Goal: Information Seeking & Learning: Check status

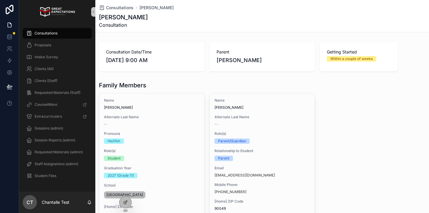
scroll to position [224, 0]
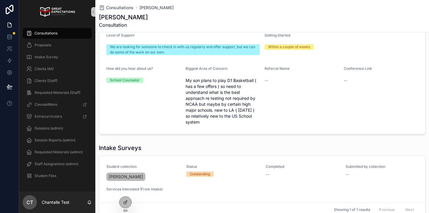
click at [49, 35] on span "Consultations" at bounding box center [46, 33] width 23 height 5
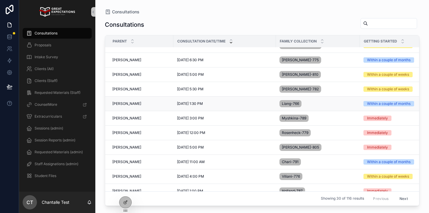
scroll to position [68, 0]
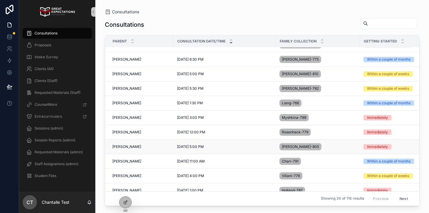
click at [133, 144] on td "Shilpa Khopade Shilpa Khopade" at bounding box center [139, 147] width 68 height 15
click at [132, 146] on span "Shilpa Khopade" at bounding box center [126, 147] width 29 height 5
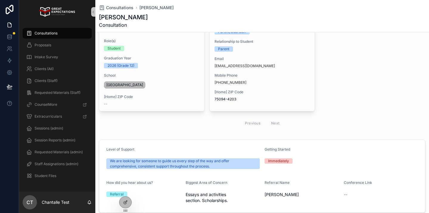
scroll to position [203, 0]
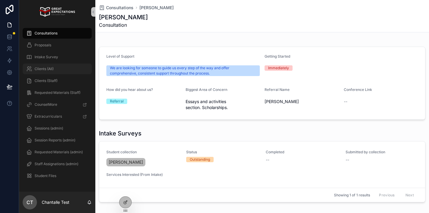
click at [50, 70] on span "Clients (All)" at bounding box center [44, 69] width 19 height 5
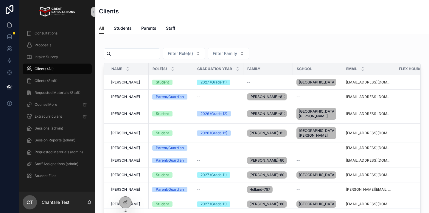
click at [150, 54] on input "scrollable content" at bounding box center [135, 54] width 49 height 8
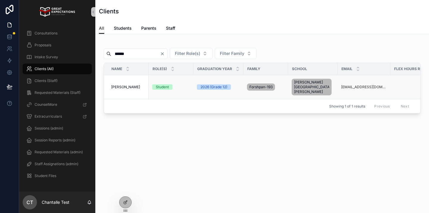
type input "******"
click at [126, 85] on span "[PERSON_NAME]" at bounding box center [125, 87] width 29 height 5
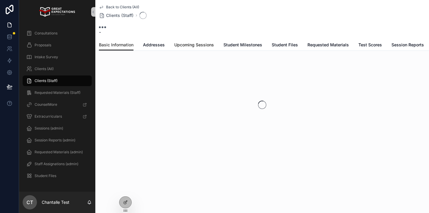
click at [199, 48] on link "Upcoming Sessions" at bounding box center [194, 46] width 40 height 12
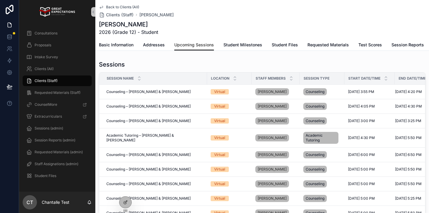
click at [383, 76] on div "Start Date/Time" at bounding box center [369, 78] width 50 height 11
click at [385, 77] on icon "scrollable content" at bounding box center [386, 77] width 2 height 1
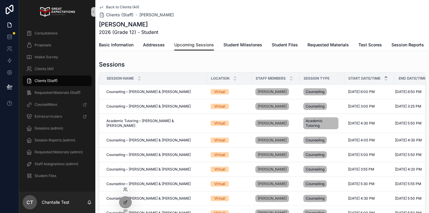
click at [125, 193] on div at bounding box center [126, 190] width 10 height 10
click at [125, 189] on icon at bounding box center [124, 188] width 1 height 1
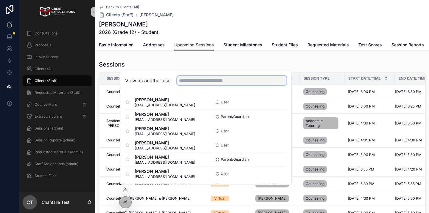
click at [205, 81] on input "text" at bounding box center [232, 81] width 110 height 10
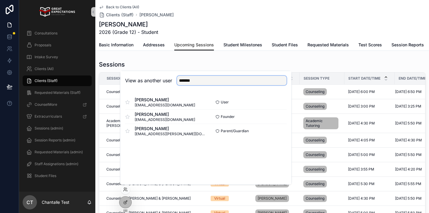
type input "*******"
click at [0, 0] on button "Select" at bounding box center [0, 0] width 0 height 0
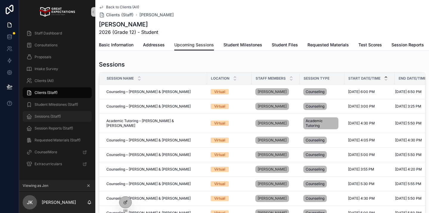
click at [58, 116] on span "Sessions (Staff)" at bounding box center [48, 116] width 26 height 5
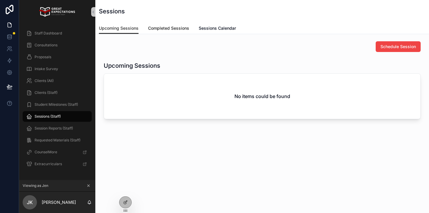
click at [174, 28] on span "Completed Sessions" at bounding box center [168, 28] width 41 height 6
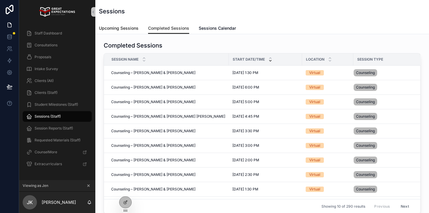
click at [120, 27] on span "Upcoming Sessions" at bounding box center [119, 28] width 40 height 6
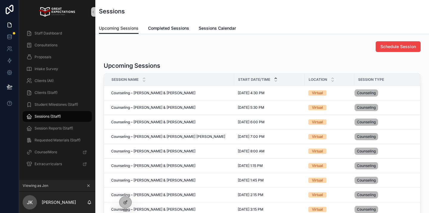
click at [88, 185] on icon "scrollable content" at bounding box center [89, 186] width 2 height 2
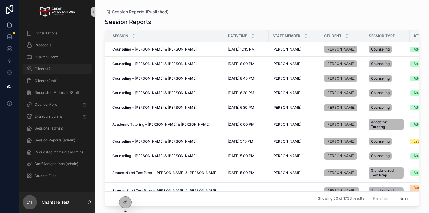
click at [69, 71] on div "Clients (All)" at bounding box center [57, 69] width 62 height 10
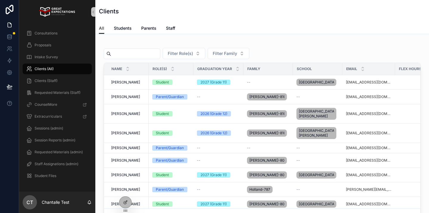
click at [131, 55] on input "scrollable content" at bounding box center [135, 54] width 49 height 8
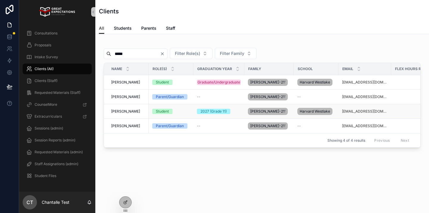
type input "*****"
click at [124, 111] on span "Jack Turetzky" at bounding box center [125, 111] width 29 height 5
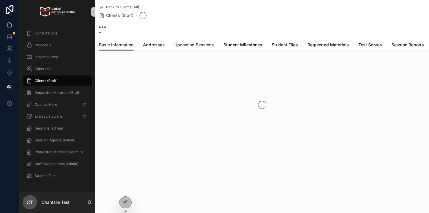
click at [204, 50] on link "Upcoming Sessions" at bounding box center [194, 46] width 40 height 12
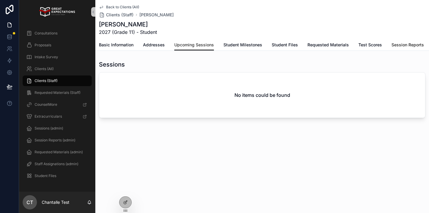
click at [398, 47] on span "Session Reports" at bounding box center [407, 45] width 32 height 6
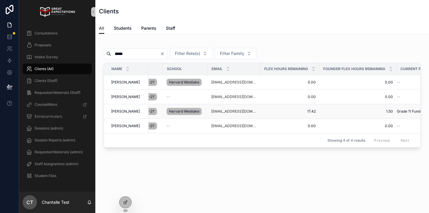
scroll to position [0, 148]
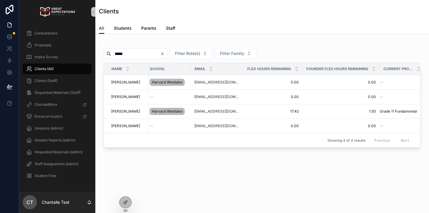
click at [158, 54] on input "*****" at bounding box center [135, 54] width 49 height 8
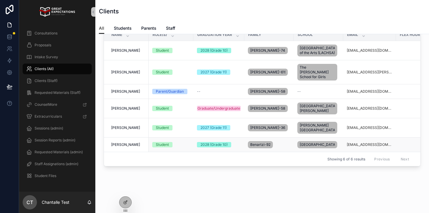
scroll to position [35, 0]
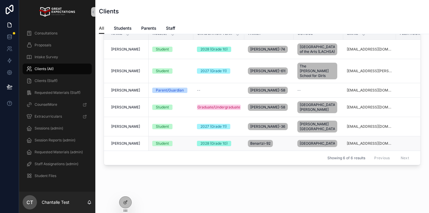
type input "****"
click at [128, 146] on span "Maya Benartzi" at bounding box center [125, 143] width 29 height 5
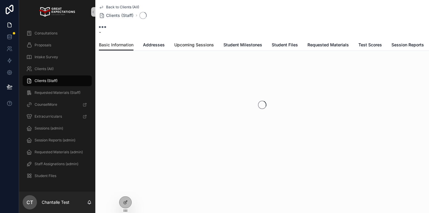
click at [185, 45] on span "Upcoming Sessions" at bounding box center [194, 45] width 40 height 6
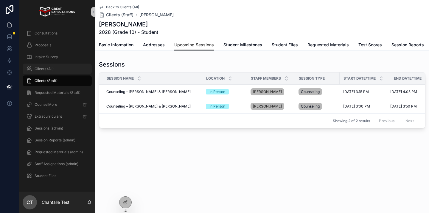
click at [74, 71] on div "Clients (All)" at bounding box center [57, 69] width 62 height 10
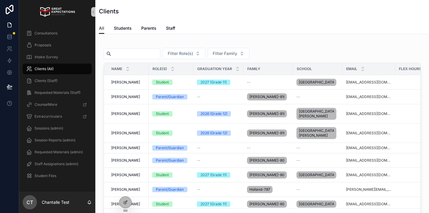
click at [153, 54] on input "scrollable content" at bounding box center [135, 54] width 49 height 8
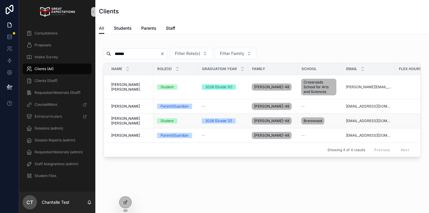
type input "******"
click at [138, 121] on span "Cooper Neumann" at bounding box center [130, 121] width 39 height 10
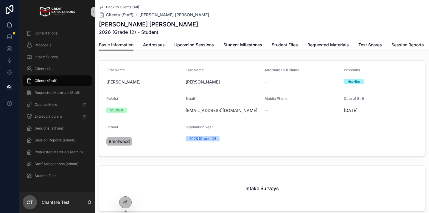
click at [396, 44] on span "Session Reports" at bounding box center [407, 45] width 32 height 6
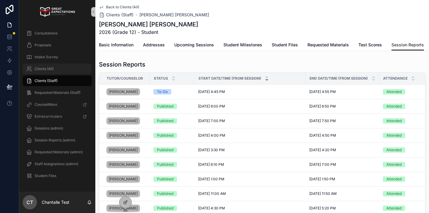
click at [59, 68] on div "Clients (All)" at bounding box center [57, 69] width 62 height 10
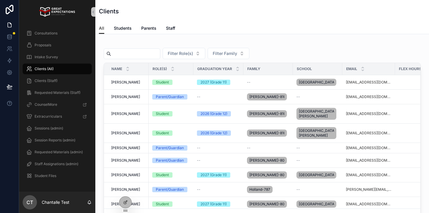
click at [124, 55] on input "scrollable content" at bounding box center [135, 54] width 49 height 8
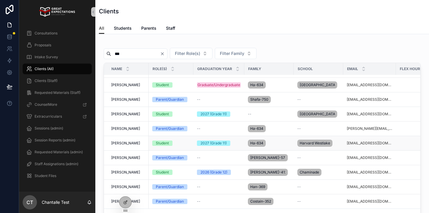
scroll to position [40, 0]
type input "***"
click at [122, 146] on span "Chloe Min" at bounding box center [125, 143] width 29 height 5
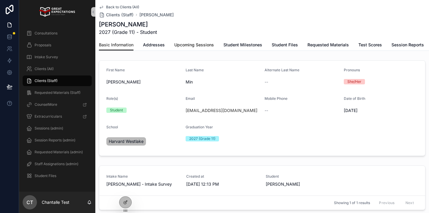
click at [184, 44] on span "Upcoming Sessions" at bounding box center [194, 45] width 40 height 6
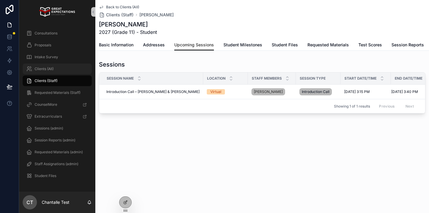
click at [73, 72] on div "Clients (All)" at bounding box center [57, 69] width 62 height 10
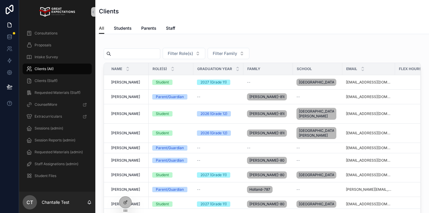
click at [137, 53] on input "scrollable content" at bounding box center [135, 54] width 49 height 8
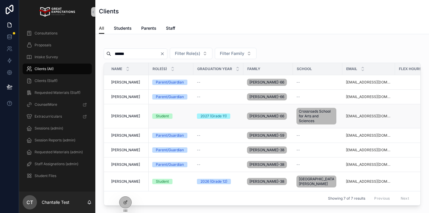
type input "******"
click at [129, 116] on span "Quincy Levine" at bounding box center [125, 116] width 29 height 5
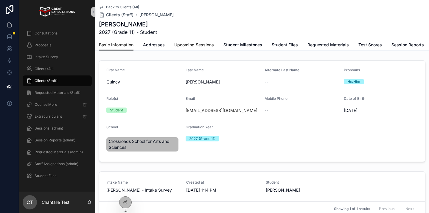
click at [184, 48] on span "Upcoming Sessions" at bounding box center [194, 45] width 40 height 6
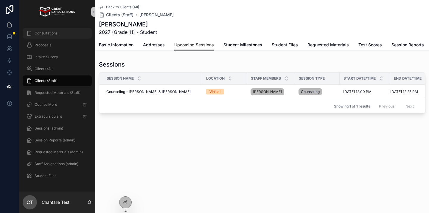
click at [56, 29] on div "Consultations" at bounding box center [57, 34] width 62 height 10
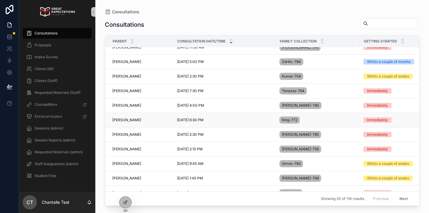
scroll to position [293, 0]
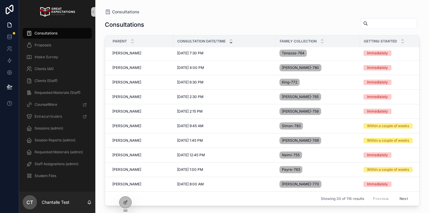
click at [403, 197] on button "Next" at bounding box center [403, 198] width 17 height 9
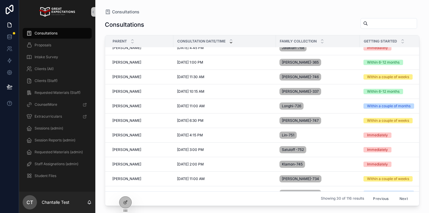
scroll to position [40, 0]
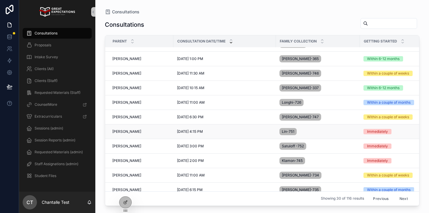
click at [133, 131] on div "Alice Lin Alice Lin" at bounding box center [140, 131] width 57 height 5
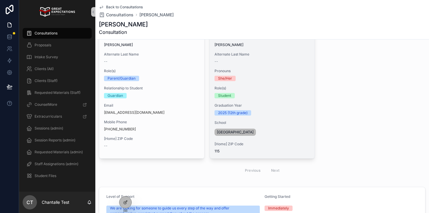
scroll to position [71, 0]
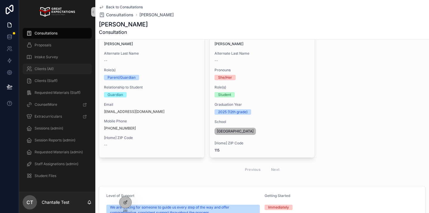
click at [43, 73] on div "Clients (All)" at bounding box center [57, 69] width 62 height 10
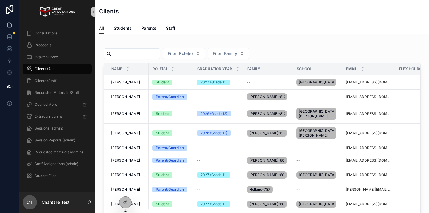
click at [147, 54] on input "scrollable content" at bounding box center [135, 54] width 49 height 8
type input "*****"
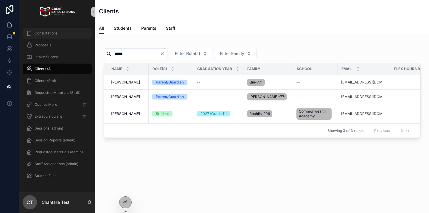
click at [52, 34] on span "Consultations" at bounding box center [46, 33] width 23 height 5
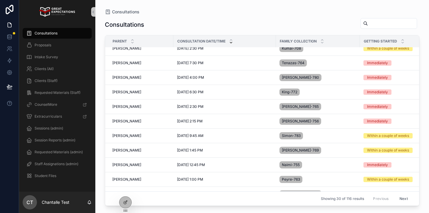
scroll to position [293, 0]
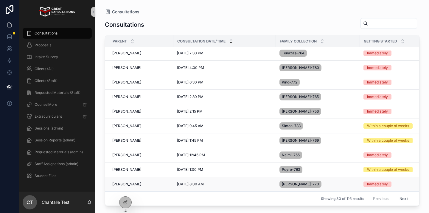
click at [128, 182] on span "Elena Hale Monn" at bounding box center [126, 184] width 29 height 5
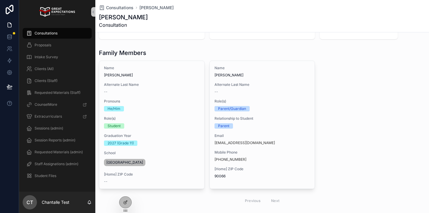
scroll to position [33, 0]
